Goal: Transaction & Acquisition: Obtain resource

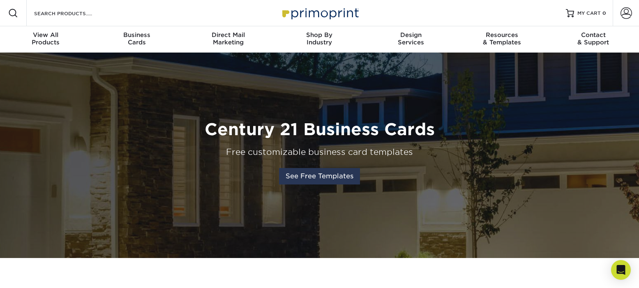
click at [332, 178] on link "See Free Templates" at bounding box center [319, 176] width 81 height 16
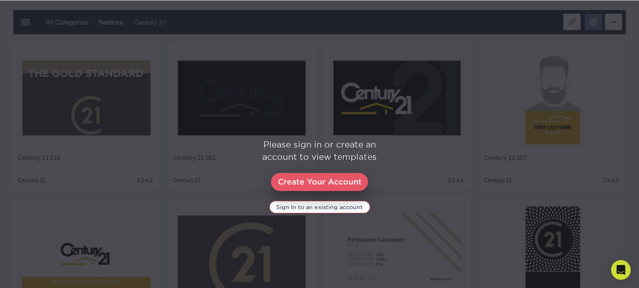
scroll to position [379, 0]
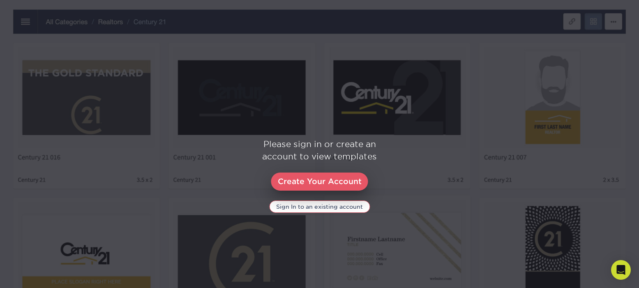
click at [95, 153] on div "Please sign in or create an account to view templates" at bounding box center [319, 150] width 633 height 25
click at [310, 182] on link "Create Your Account" at bounding box center [319, 182] width 97 height 18
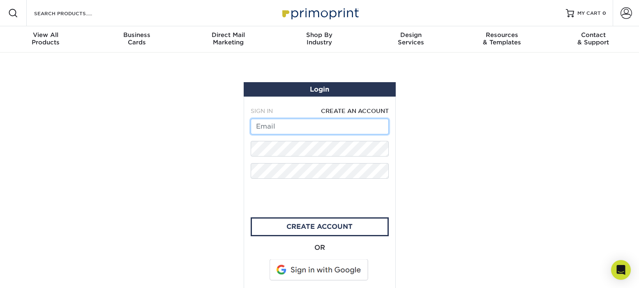
click at [296, 128] on input "text" at bounding box center [320, 127] width 138 height 16
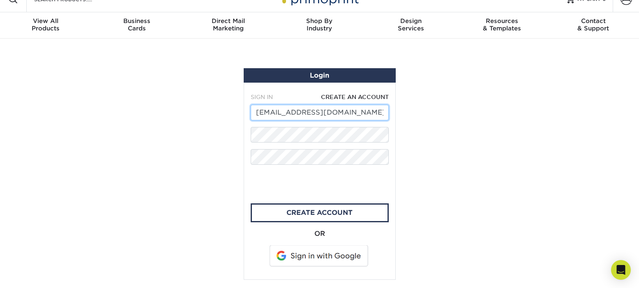
scroll to position [14, 0]
type input "[EMAIL_ADDRESS][DOMAIN_NAME]"
click at [356, 97] on span "CREATE AN ACCOUNT" at bounding box center [355, 97] width 68 height 7
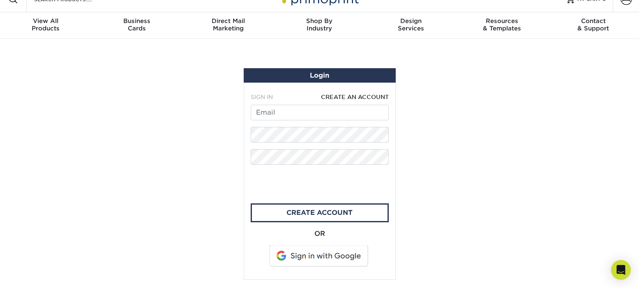
click at [356, 97] on span "CREATE AN ACCOUNT" at bounding box center [355, 97] width 68 height 7
click at [296, 112] on input "text" at bounding box center [320, 113] width 138 height 16
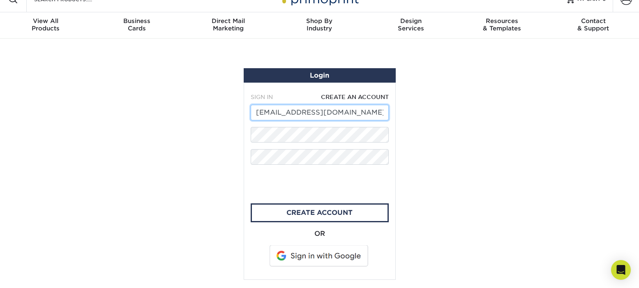
type input "[EMAIL_ADDRESS][DOMAIN_NAME]"
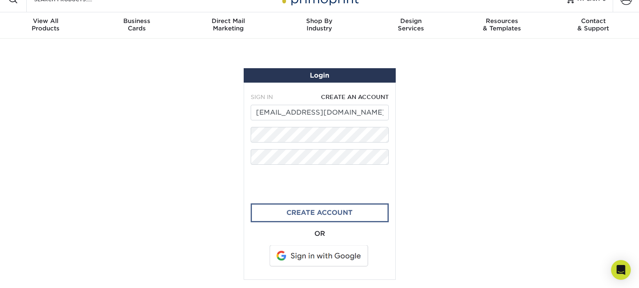
click at [342, 216] on link "create account" at bounding box center [320, 212] width 138 height 19
click at [338, 256] on span at bounding box center [319, 255] width 105 height 21
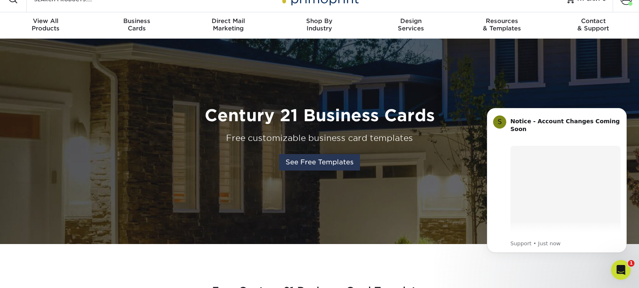
click at [317, 160] on link "See Free Templates" at bounding box center [319, 162] width 81 height 16
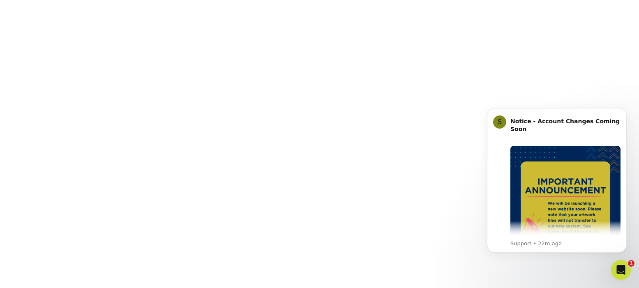
scroll to position [367, 0]
click at [624, 111] on icon "Dismiss notification" at bounding box center [624, 110] width 3 height 3
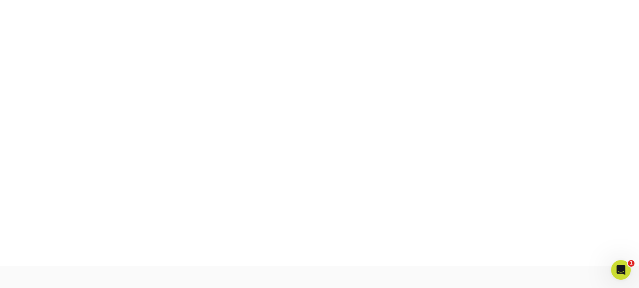
scroll to position [419, 0]
